Goal: Task Accomplishment & Management: Manage account settings

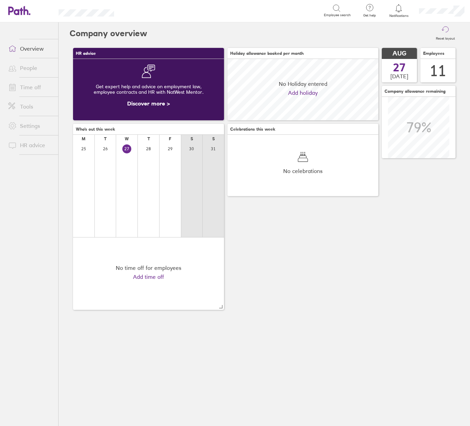
scroll to position [61, 151]
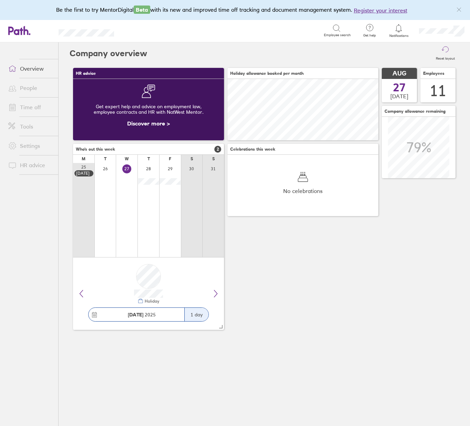
click at [31, 86] on link "People" at bounding box center [30, 88] width 55 height 14
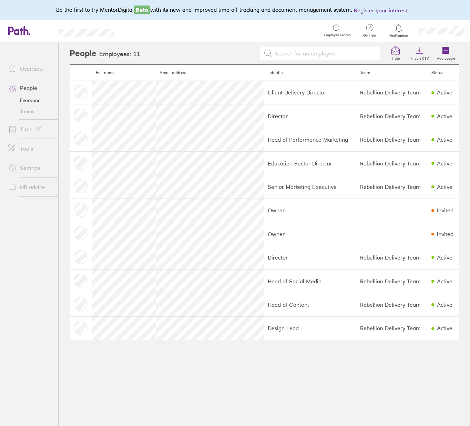
click at [27, 133] on link "Time off" at bounding box center [30, 129] width 55 height 14
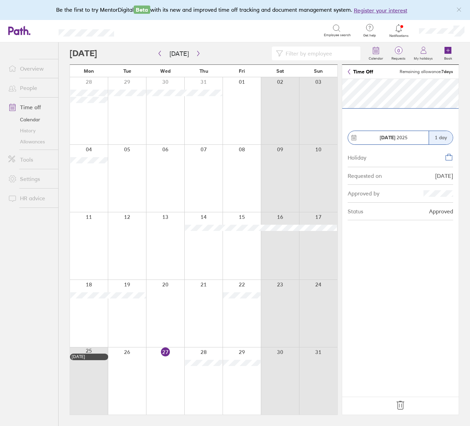
click at [401, 406] on icon at bounding box center [400, 404] width 11 height 11
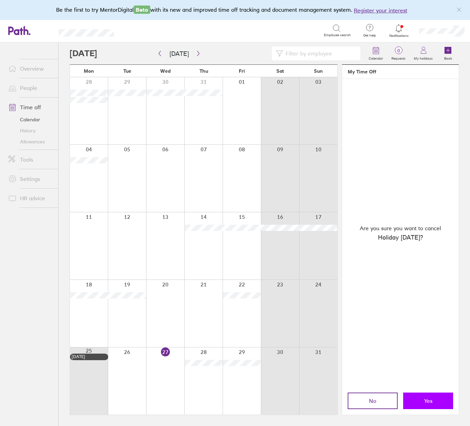
click at [436, 401] on button "Yes" at bounding box center [428, 400] width 50 height 17
